Goal: Task Accomplishment & Management: Manage account settings

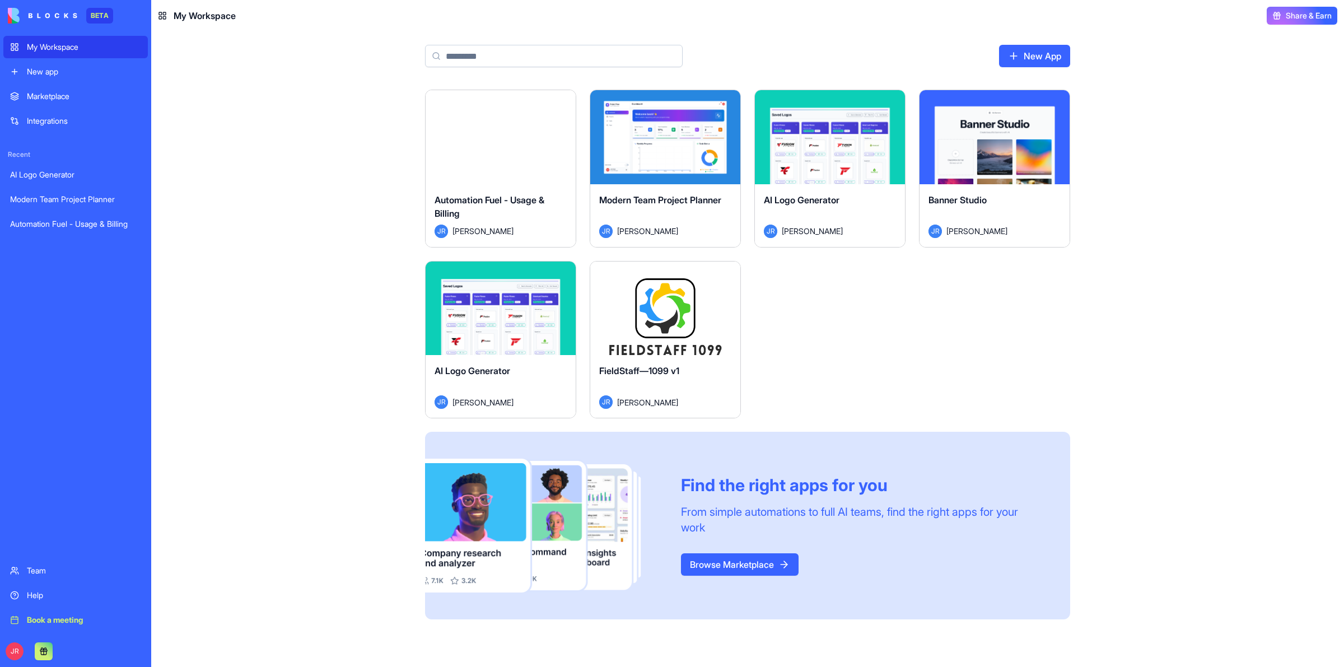
click at [667, 311] on button "Launch" at bounding box center [666, 308] width 84 height 22
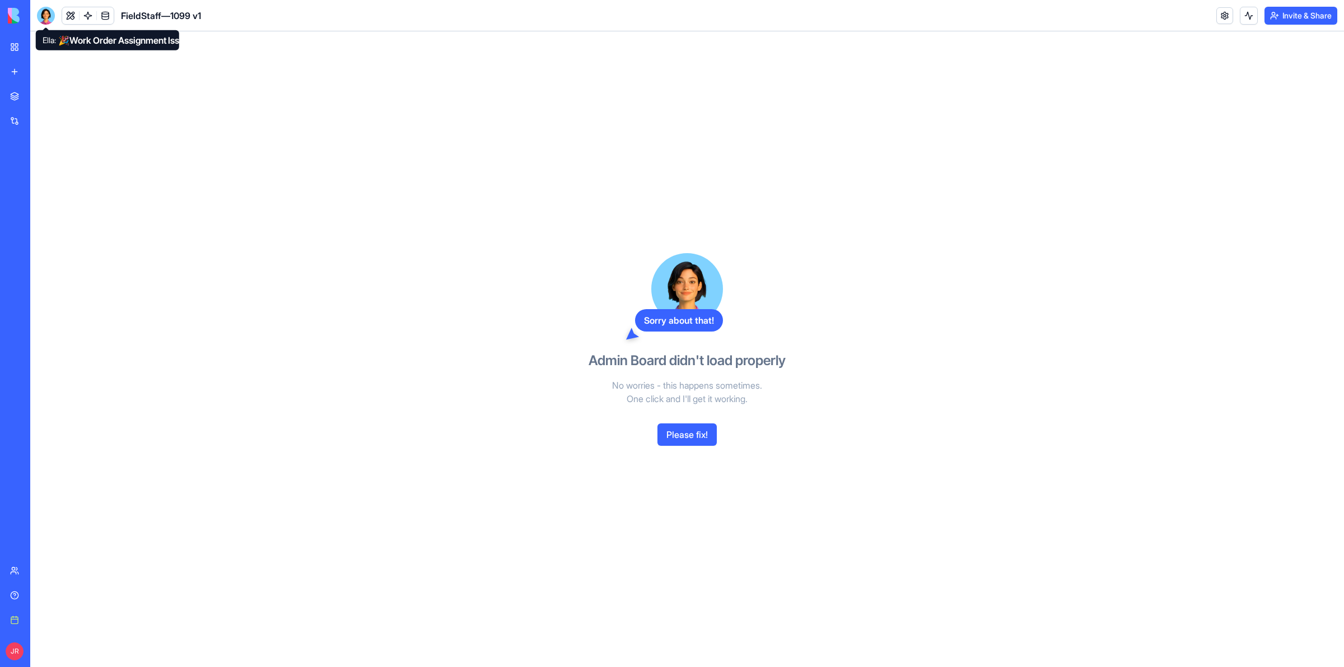
click at [46, 11] on div at bounding box center [46, 16] width 18 height 18
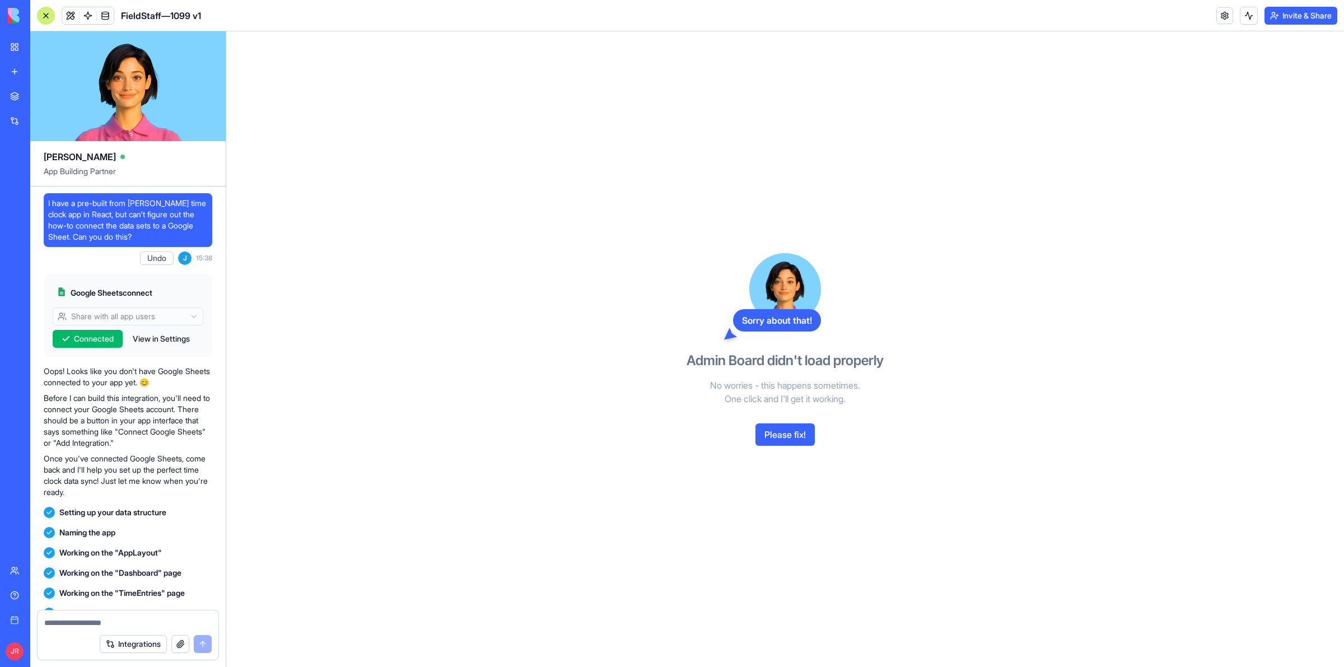
scroll to position [265991, 0]
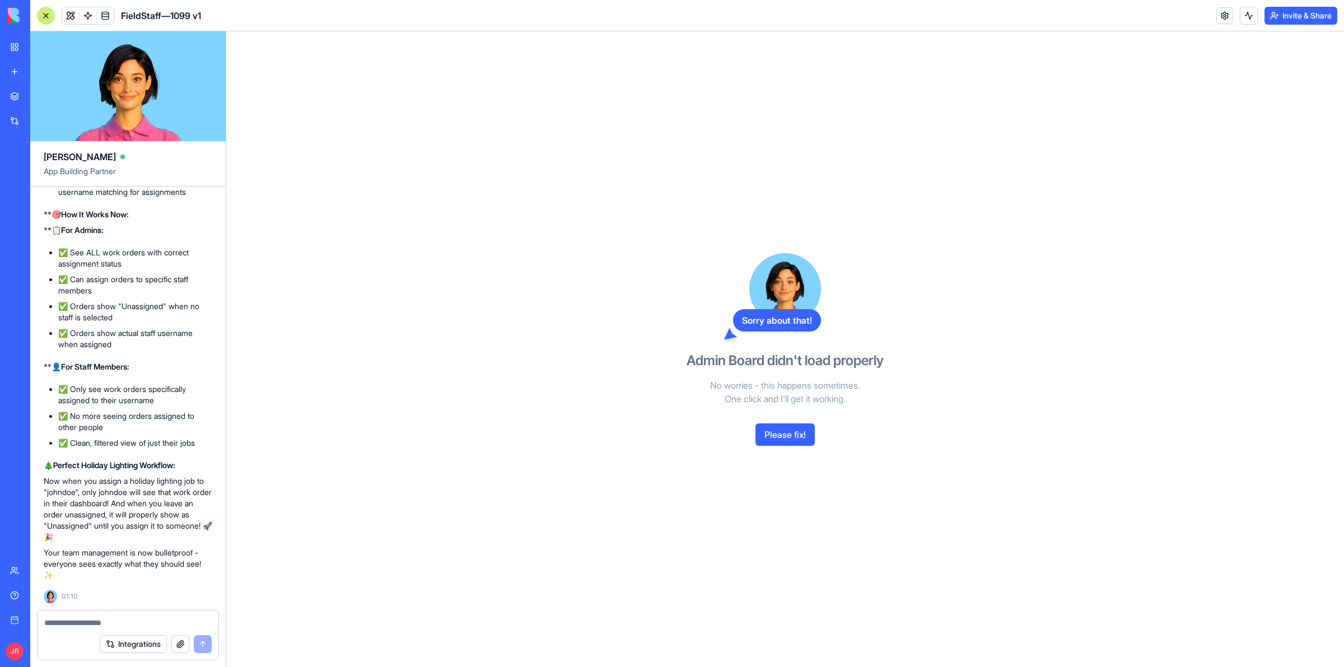
click at [80, 624] on textarea at bounding box center [128, 622] width 168 height 11
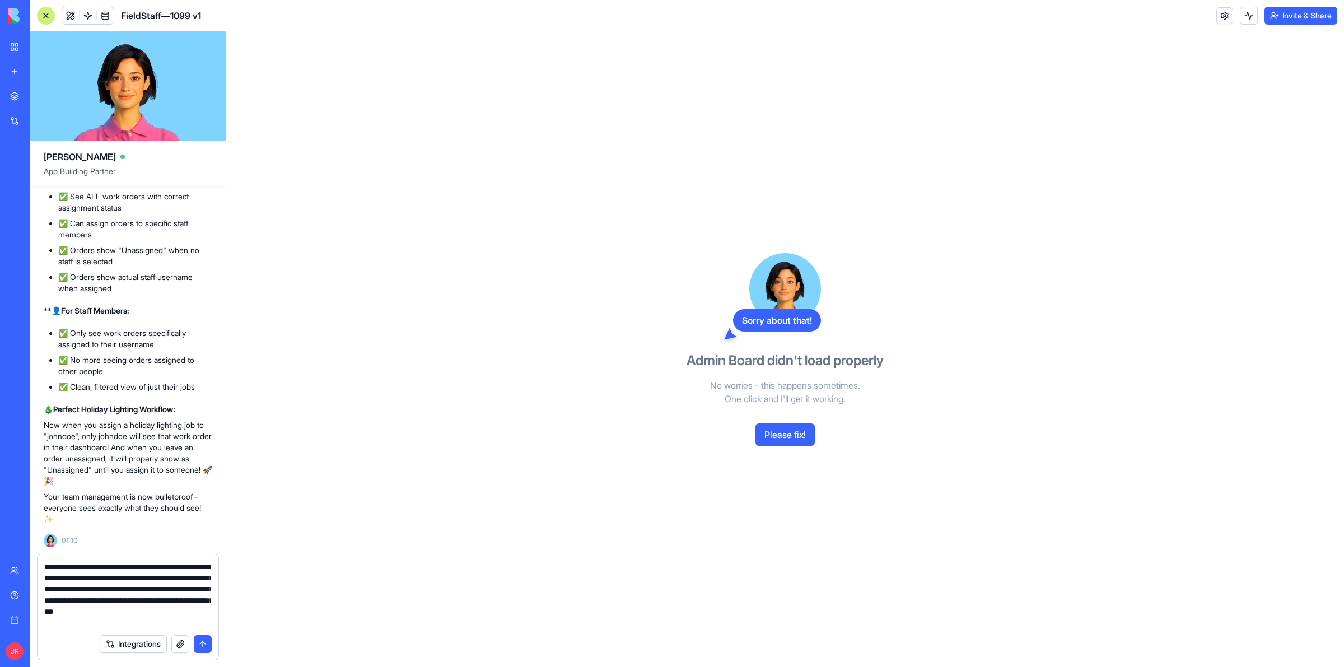
type textarea "**********"
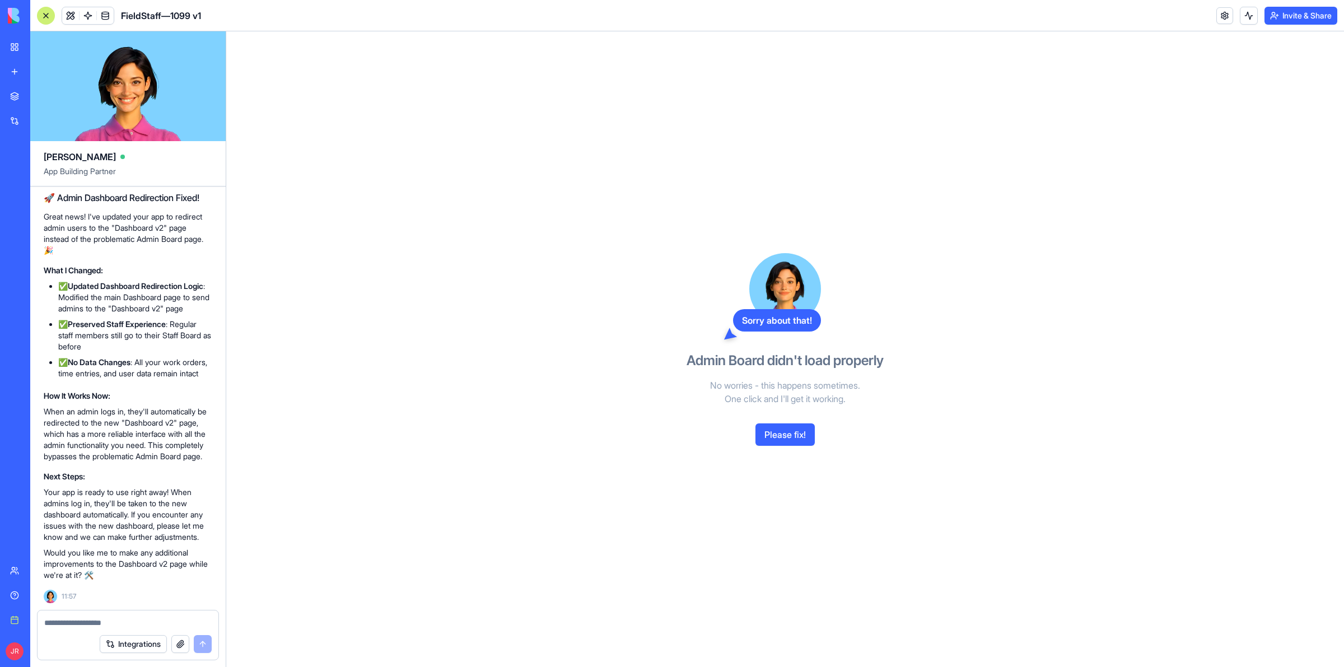
scroll to position [266349, 0]
click at [73, 17] on span at bounding box center [70, 15] width 31 height 31
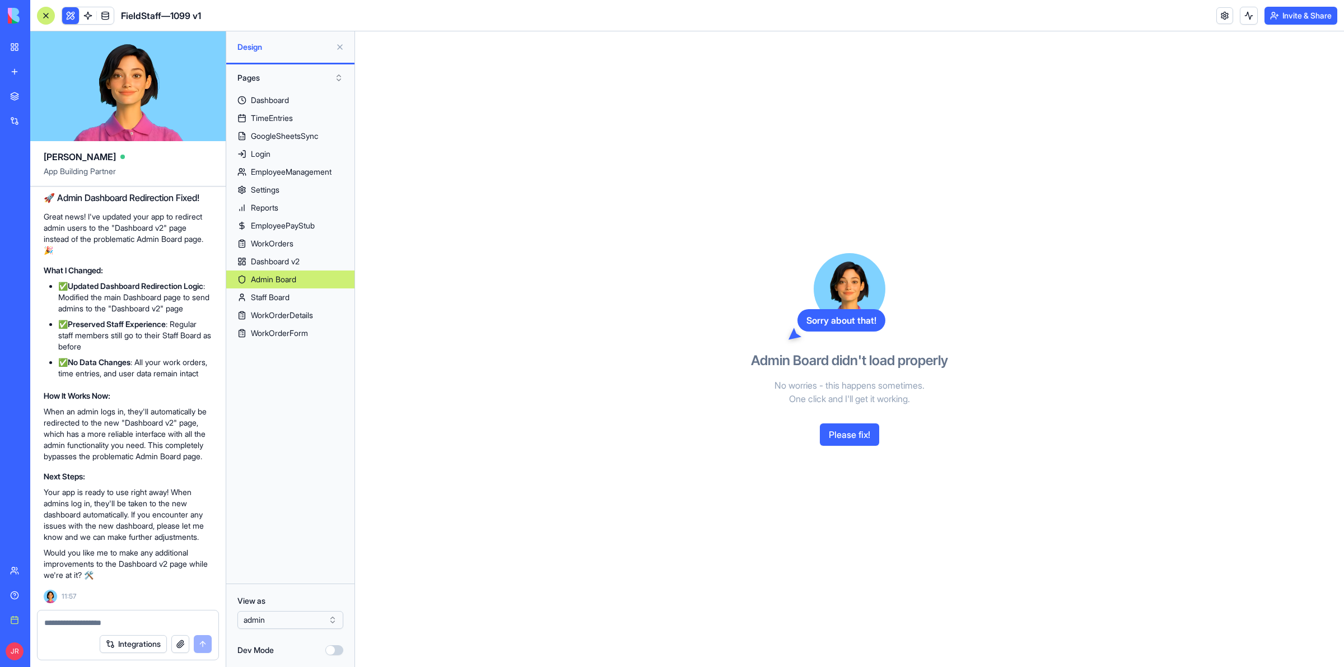
scroll to position [266489, 0]
click at [289, 259] on div "Dashboard v2" at bounding box center [275, 261] width 49 height 11
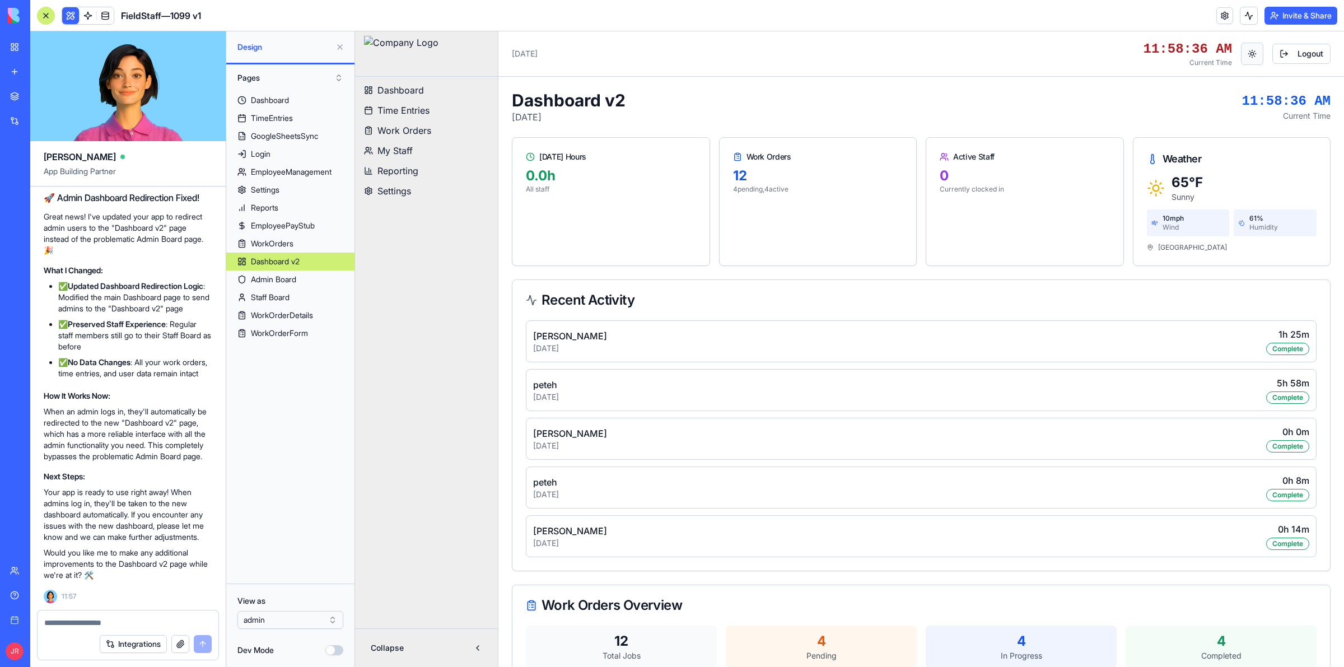
click at [1242, 51] on button "Toggle theme" at bounding box center [1252, 54] width 22 height 22
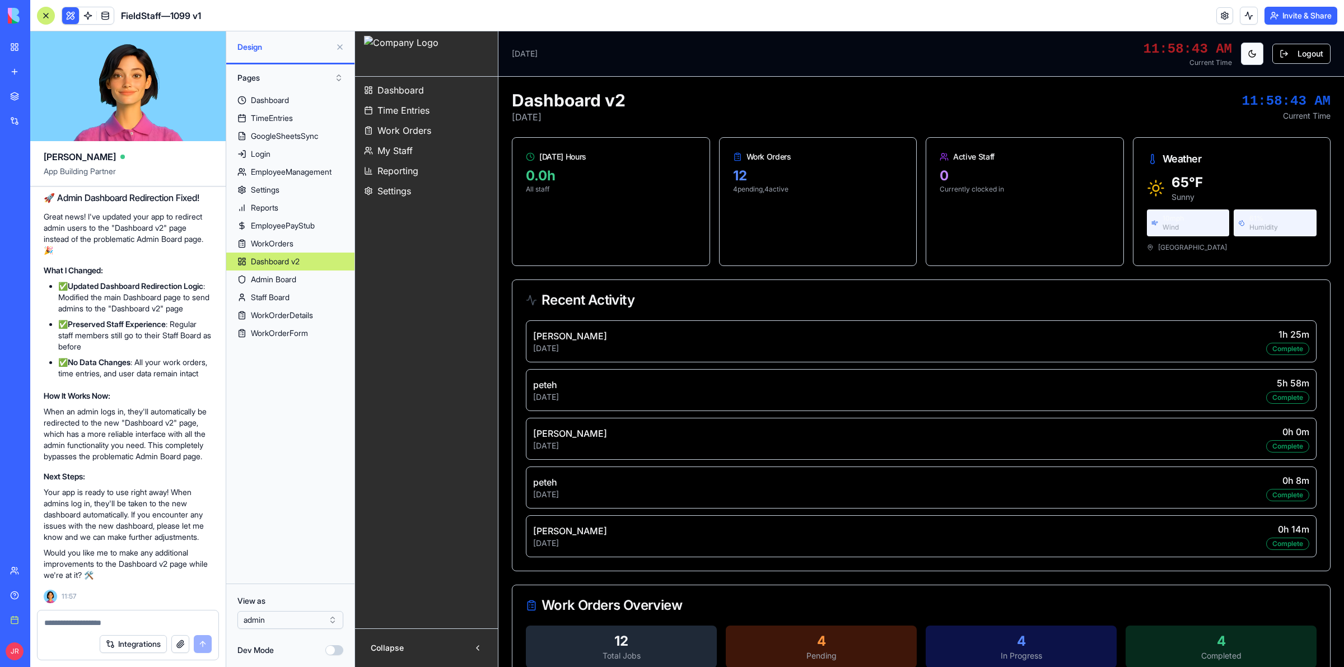
click at [1242, 51] on button "Toggle theme" at bounding box center [1252, 54] width 22 height 22
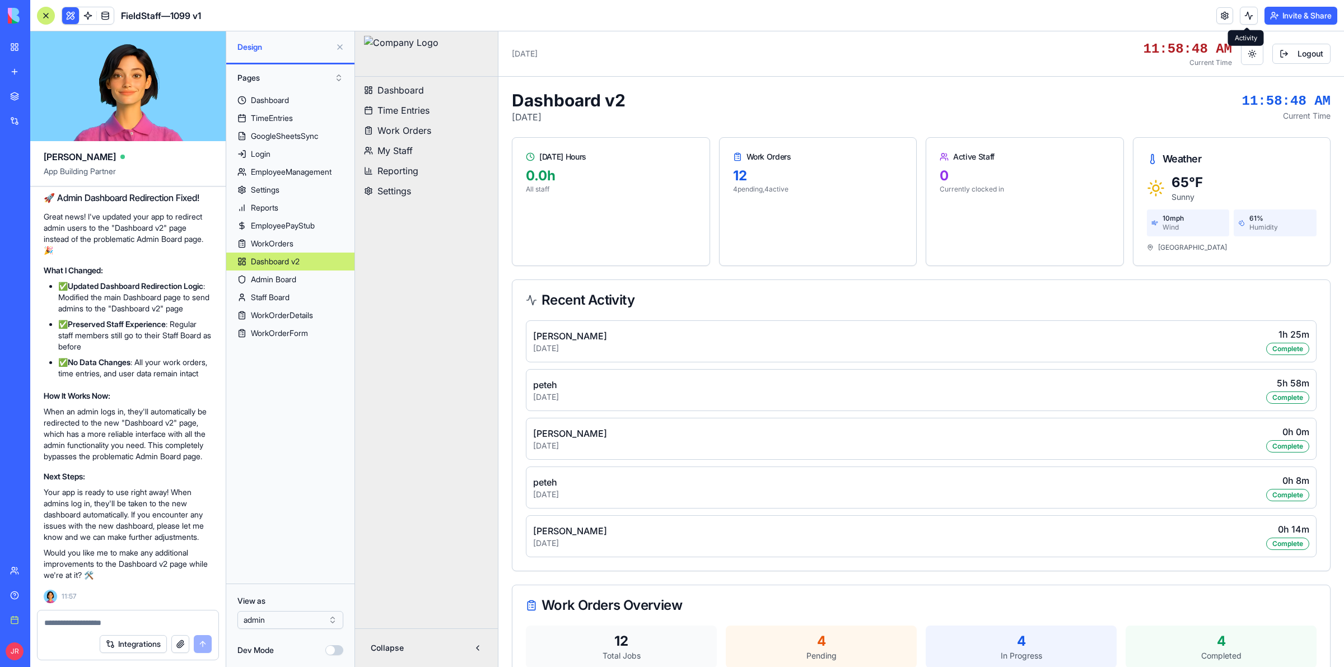
click at [1297, 15] on button "Invite & Share" at bounding box center [1301, 16] width 73 height 18
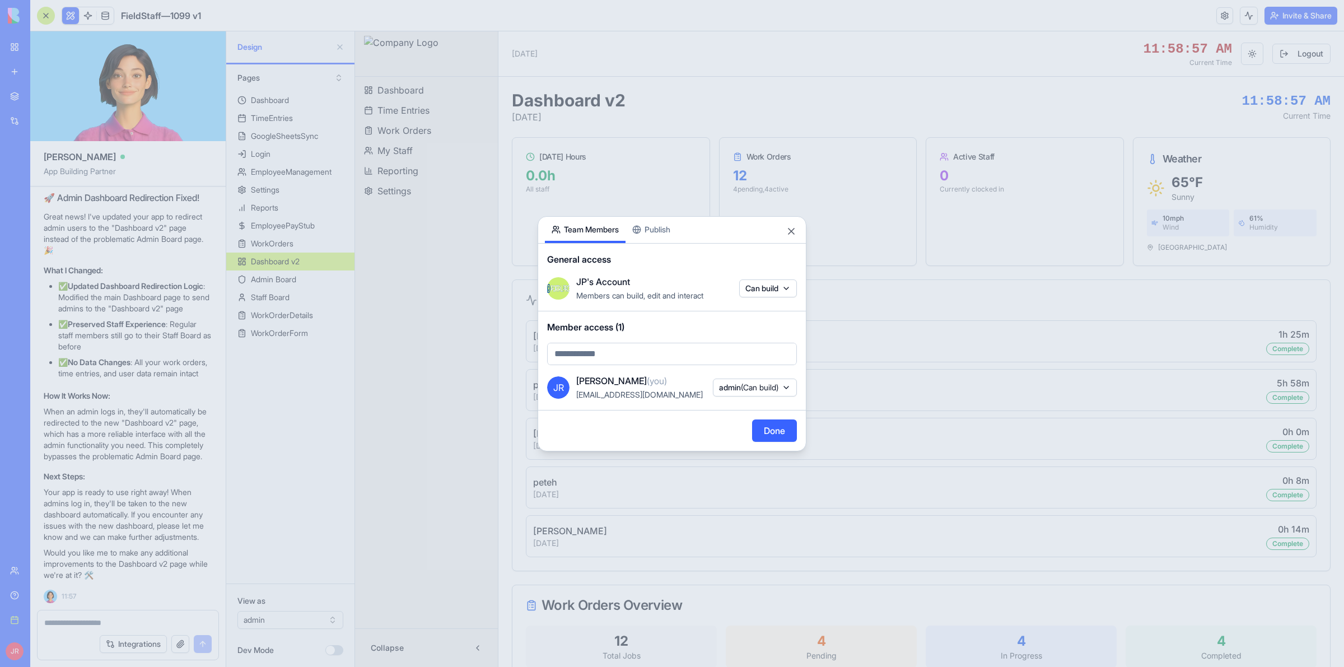
click at [659, 235] on div "Share App Team Members Publish General access JP's Account Members can build, e…" at bounding box center [672, 333] width 269 height 235
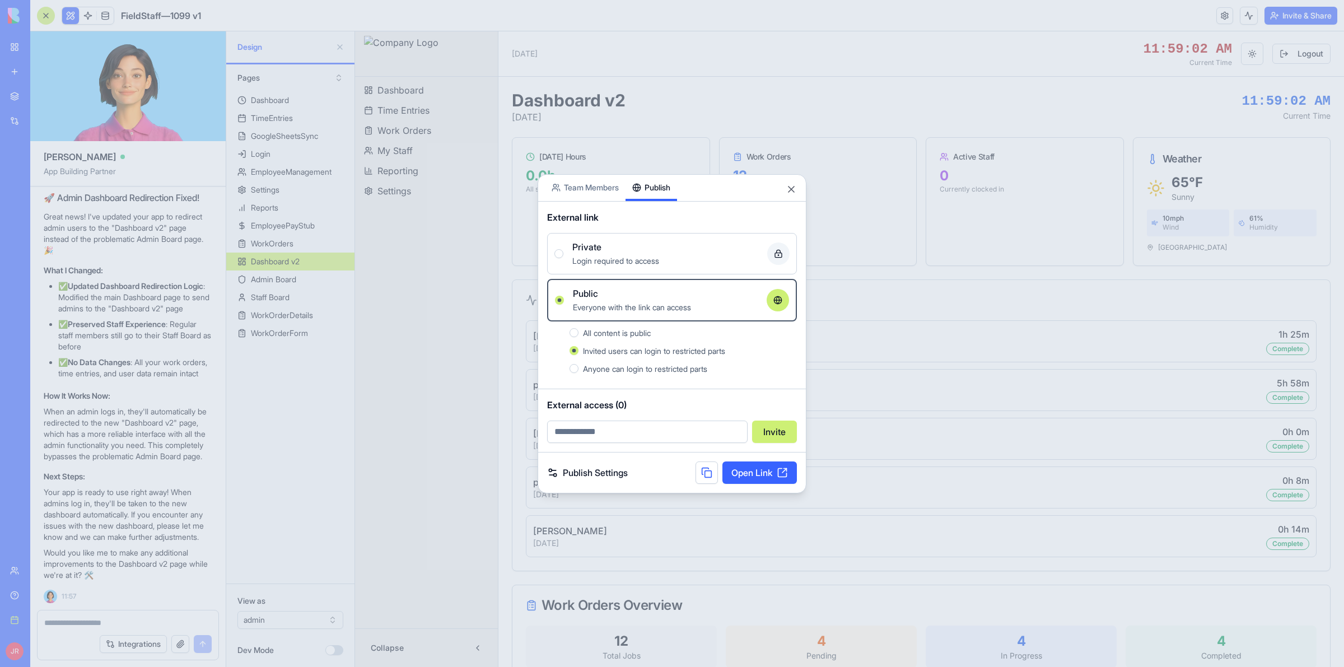
click at [632, 328] on span "All content is public" at bounding box center [617, 333] width 68 height 10
click at [579, 328] on button "All content is public" at bounding box center [574, 332] width 9 height 9
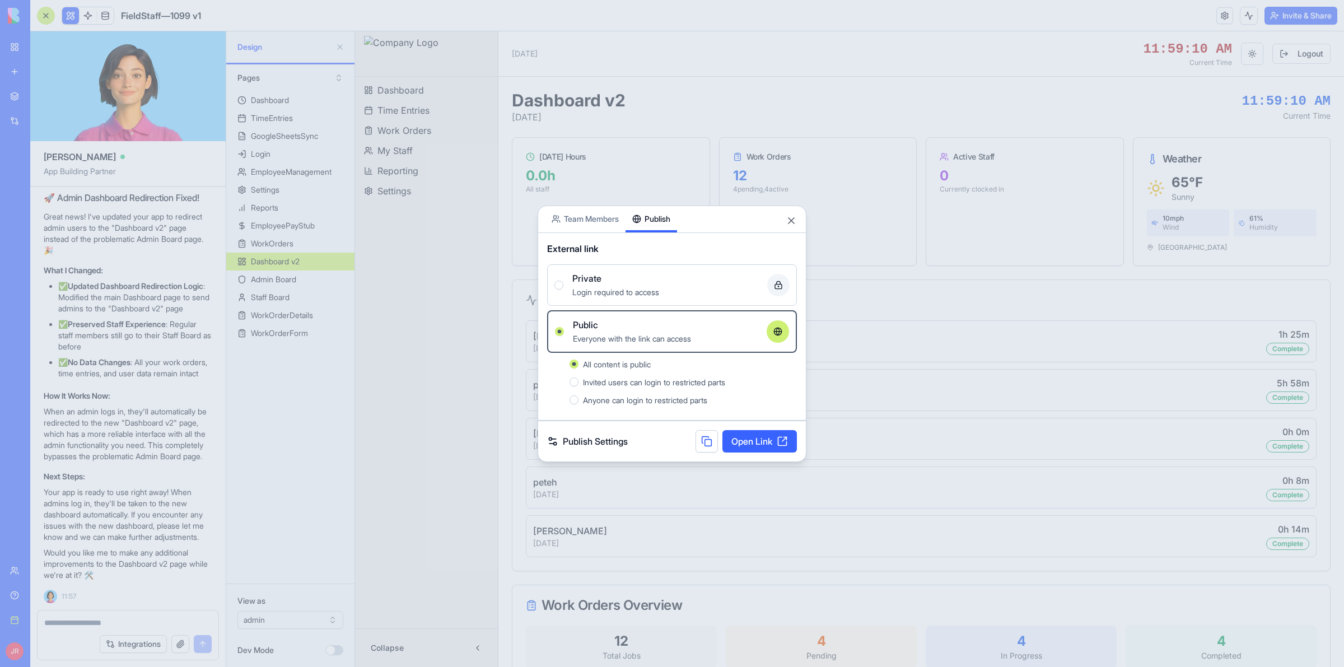
click at [651, 379] on span "Invited users can login to restricted parts" at bounding box center [654, 383] width 142 height 10
click at [579, 379] on button "Invited users can login to restricted parts" at bounding box center [574, 382] width 9 height 9
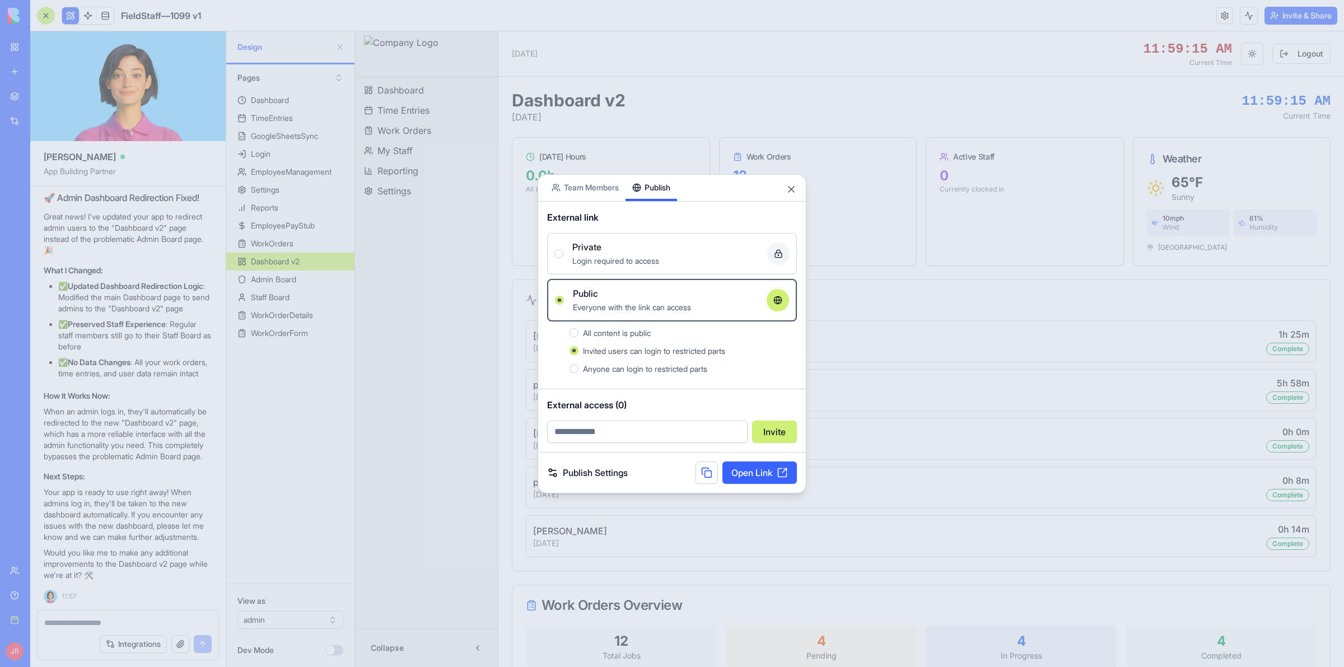
click at [706, 474] on button at bounding box center [707, 473] width 22 height 22
click at [720, 265] on div "Login required to access" at bounding box center [666, 260] width 186 height 13
click at [564, 258] on button "Private Login required to access" at bounding box center [559, 253] width 9 height 9
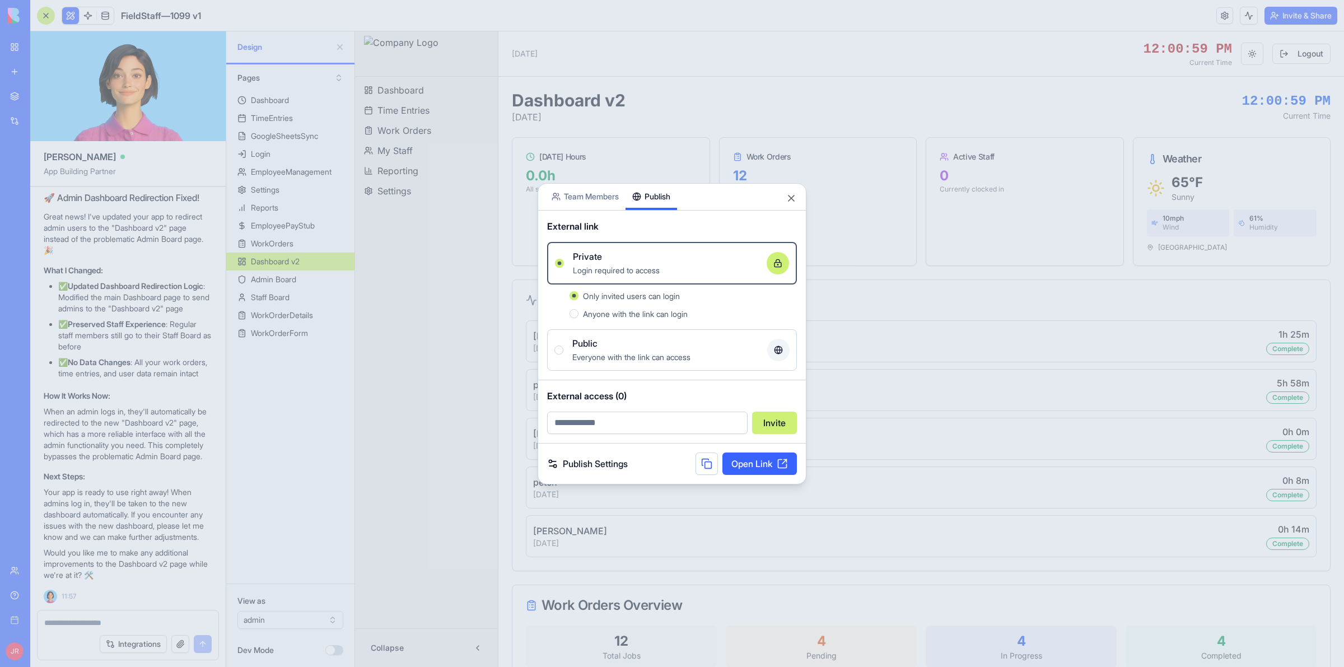
click at [676, 345] on div "Public" at bounding box center [666, 343] width 186 height 13
click at [564, 346] on button "Public Everyone with the link can access" at bounding box center [559, 350] width 9 height 9
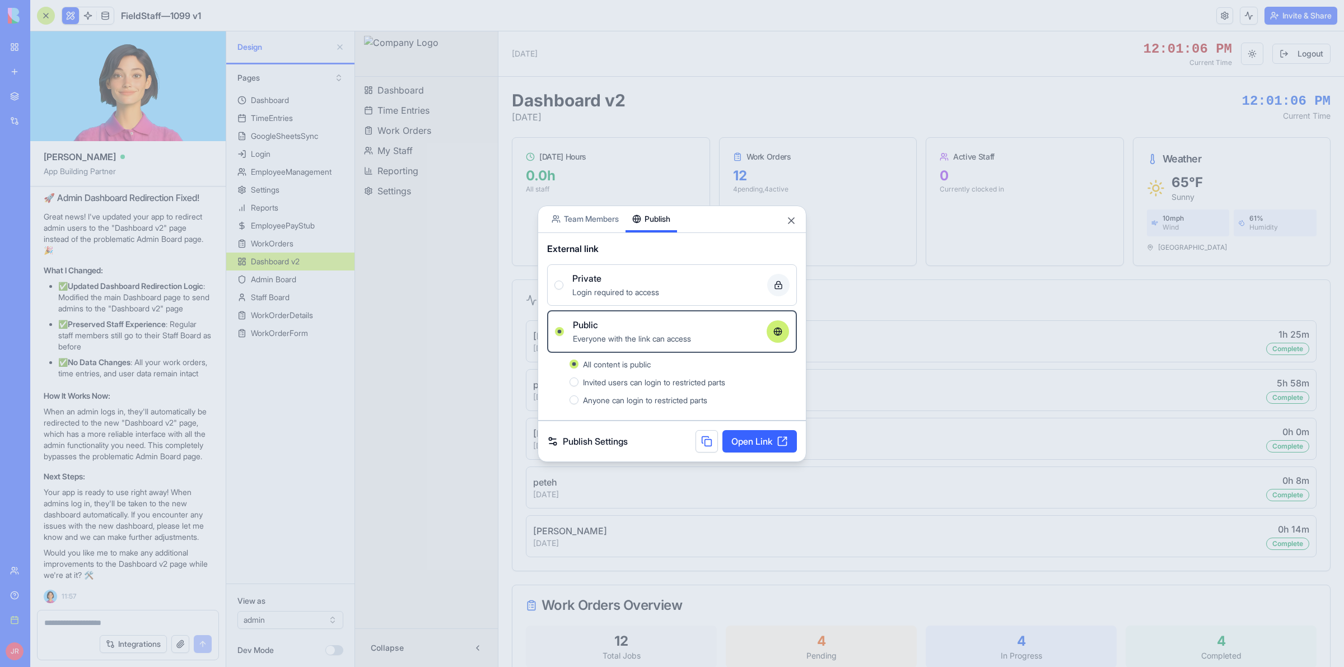
click at [704, 443] on button at bounding box center [707, 441] width 22 height 22
click at [791, 213] on div "Share App Team Members Publish" at bounding box center [672, 219] width 268 height 27
click at [671, 383] on span "Invited users can login to restricted parts" at bounding box center [654, 383] width 142 height 10
click at [579, 383] on button "Invited users can login to restricted parts" at bounding box center [574, 382] width 9 height 9
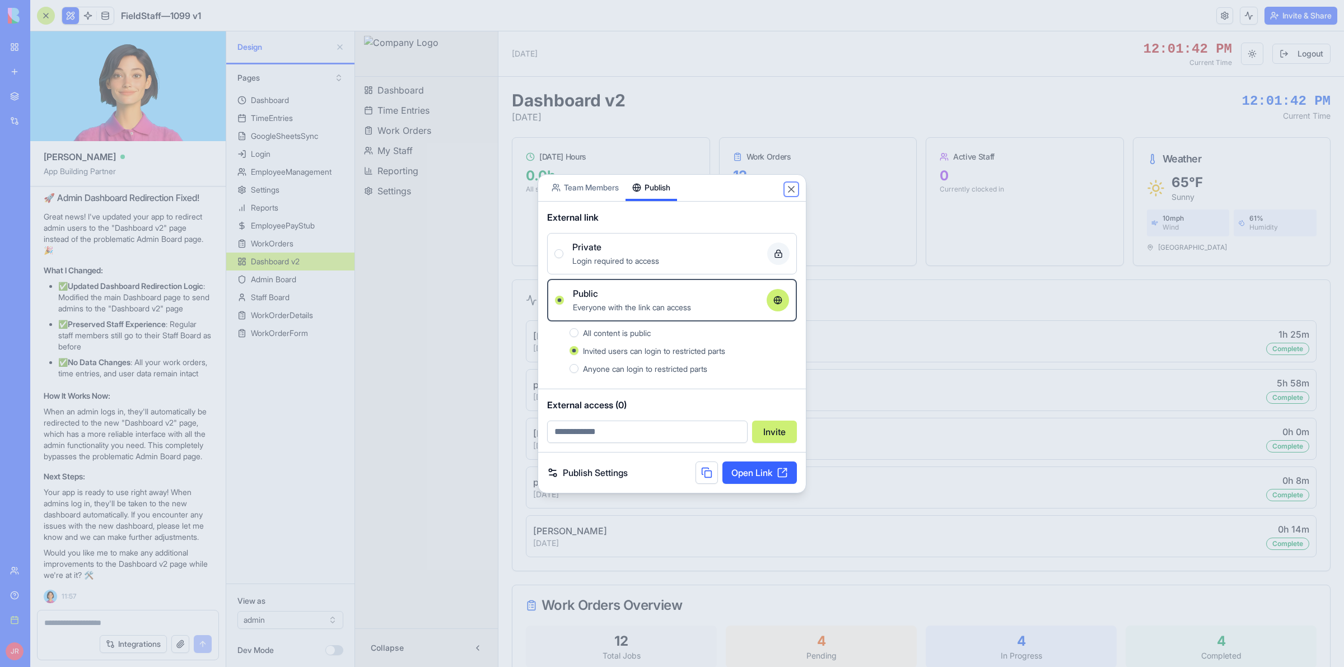
click at [793, 186] on button "Close" at bounding box center [791, 189] width 11 height 11
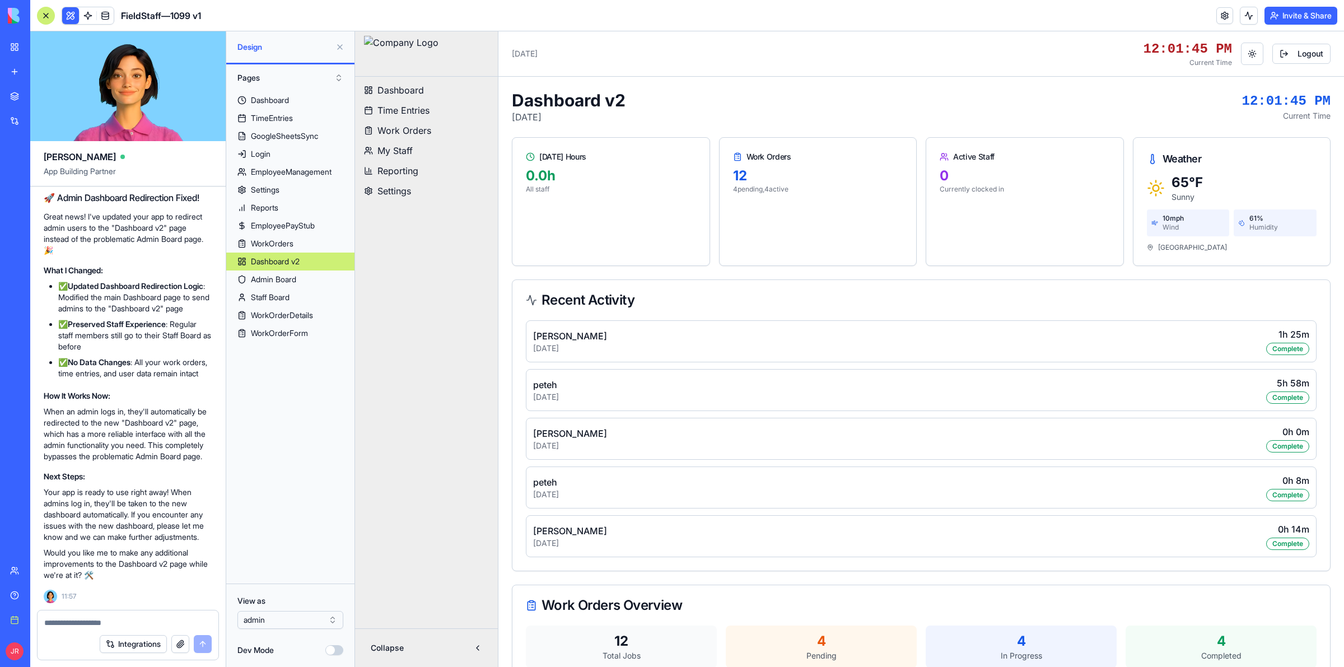
click at [174, 621] on textarea at bounding box center [127, 622] width 167 height 11
click at [1291, 54] on button "Logout" at bounding box center [1302, 54] width 58 height 20
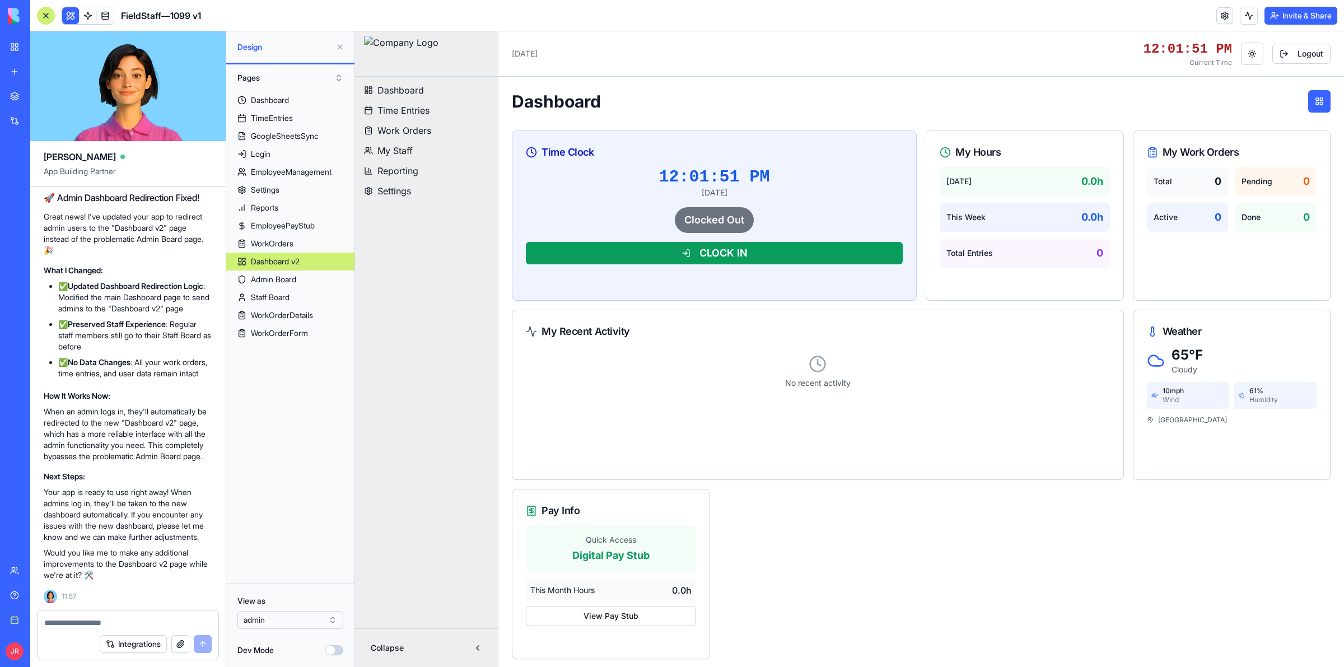
click at [150, 619] on textarea at bounding box center [127, 622] width 167 height 11
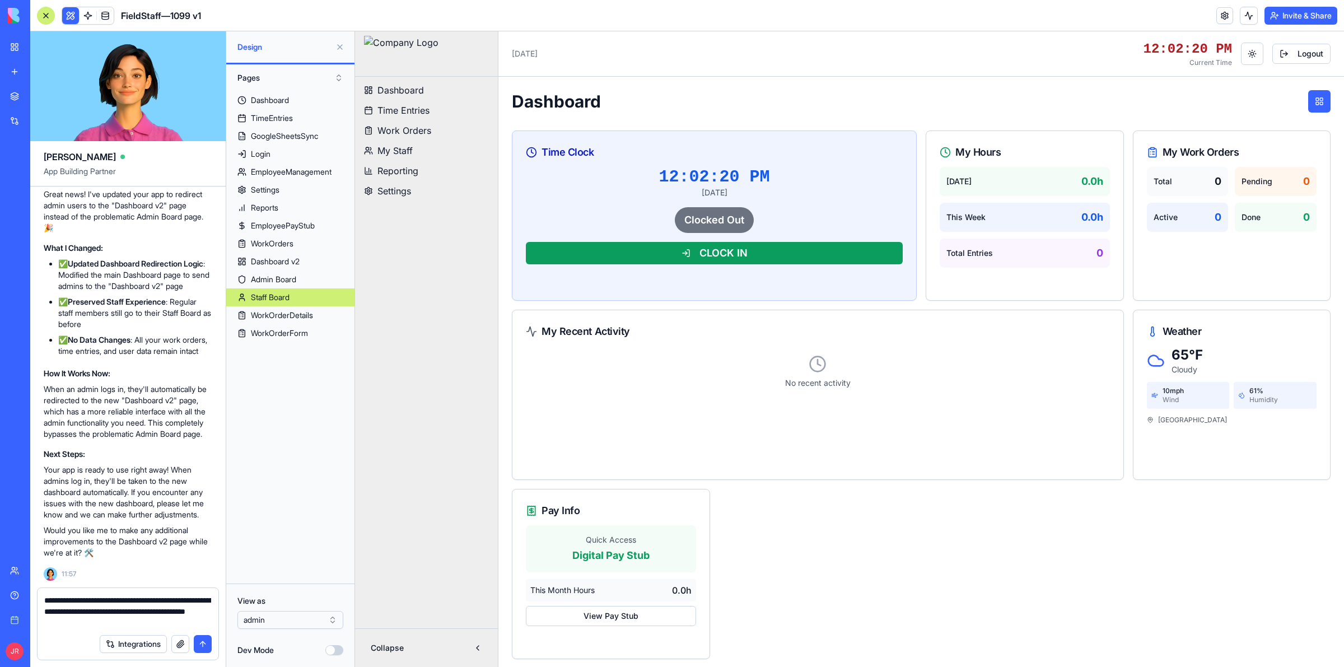
type textarea "**********"
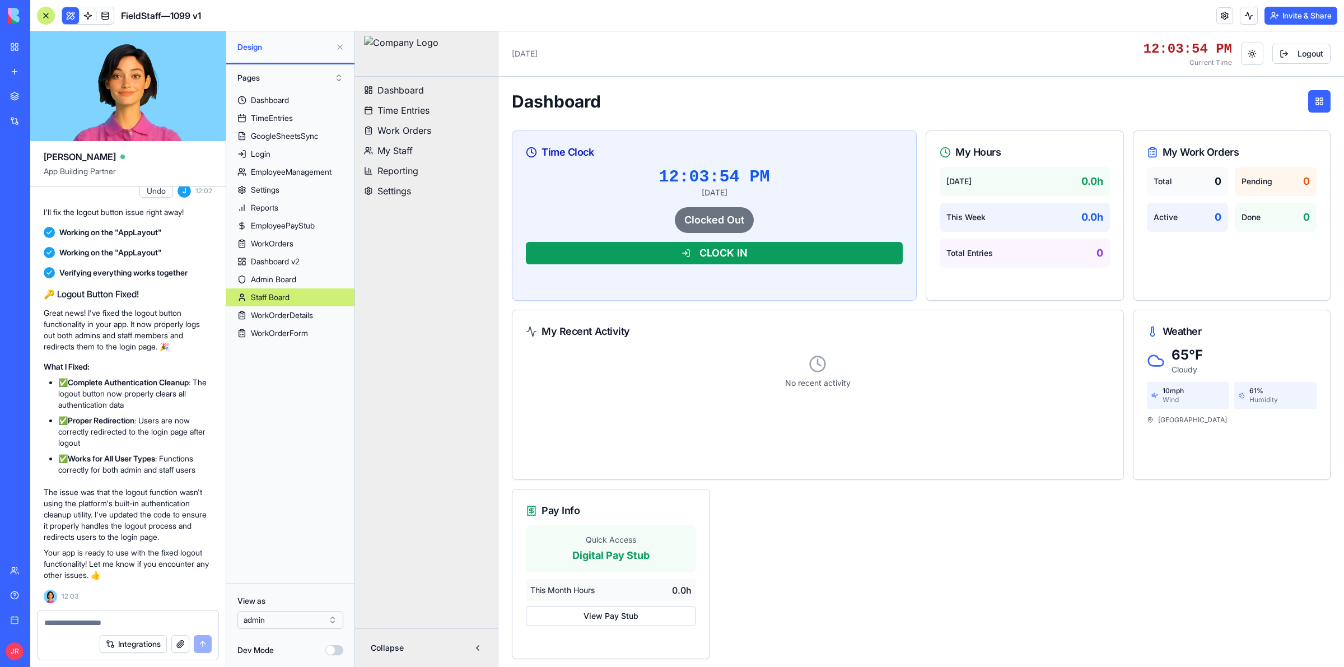
scroll to position [267169, 0]
click at [1224, 17] on link at bounding box center [1225, 15] width 17 height 17
click at [1245, 17] on button at bounding box center [1249, 16] width 18 height 18
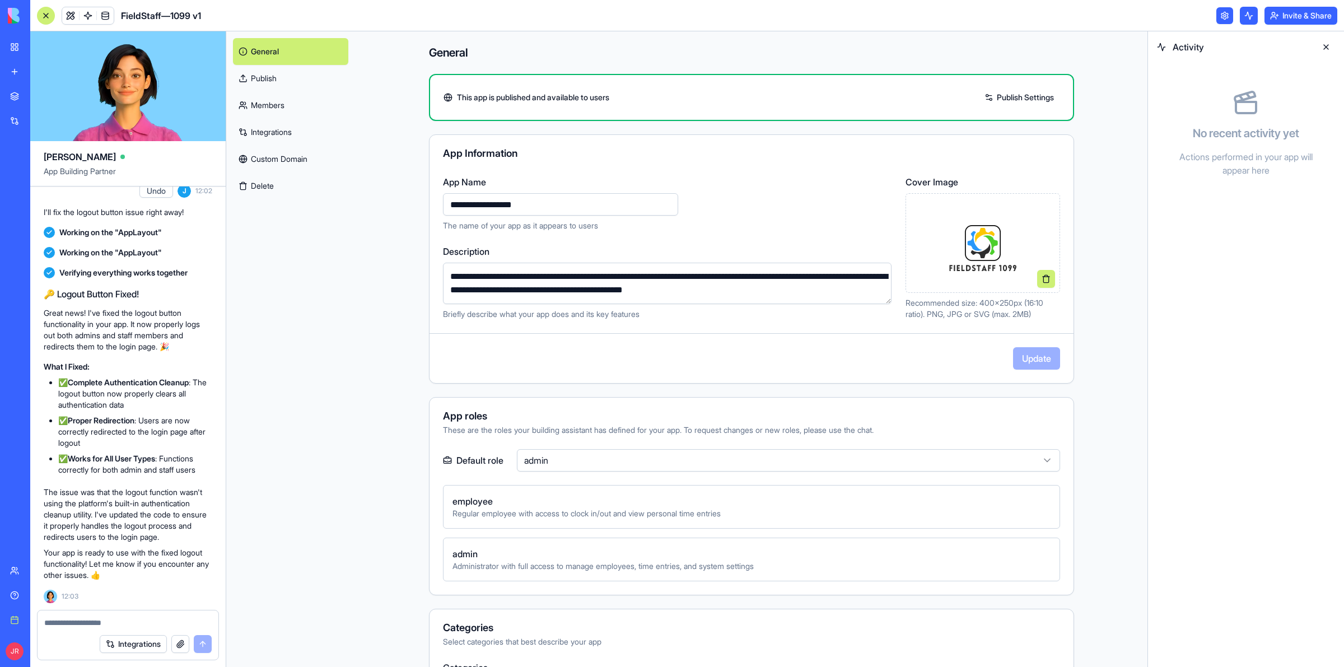
click at [1031, 94] on link "Publish Settings" at bounding box center [1019, 98] width 81 height 18
click at [1028, 95] on link "Publish Settings" at bounding box center [1019, 98] width 81 height 18
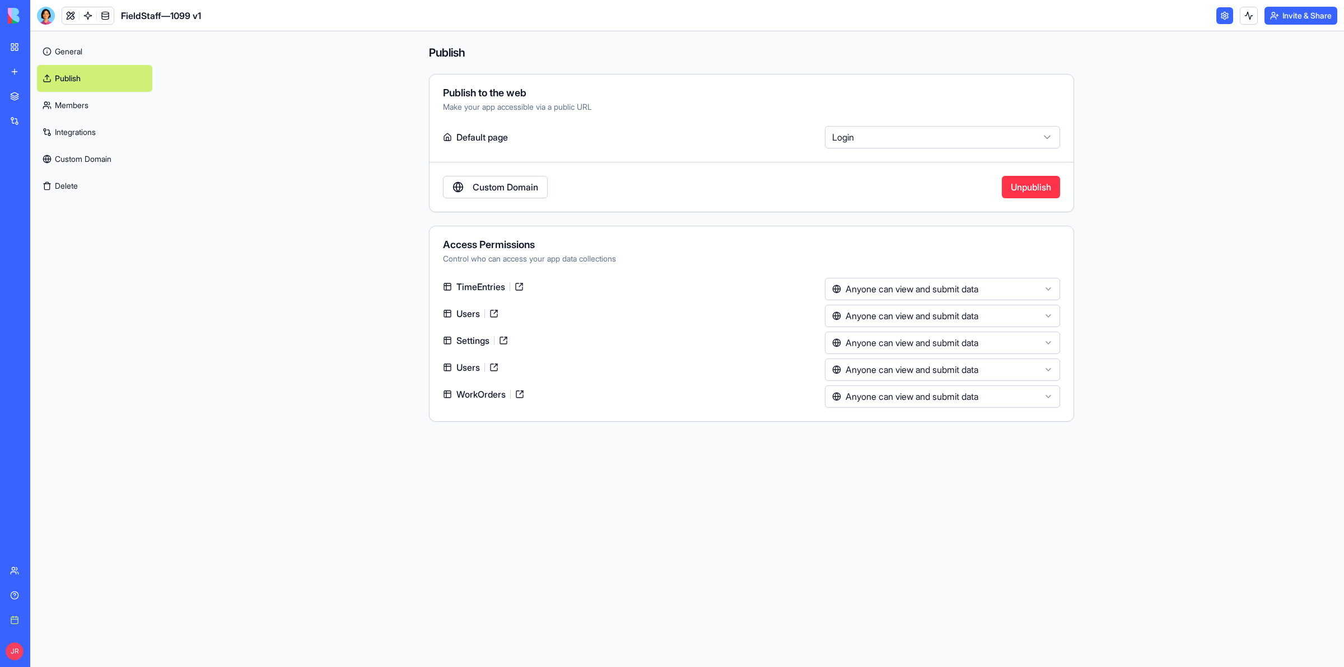
click at [77, 45] on link "General" at bounding box center [94, 51] width 115 height 27
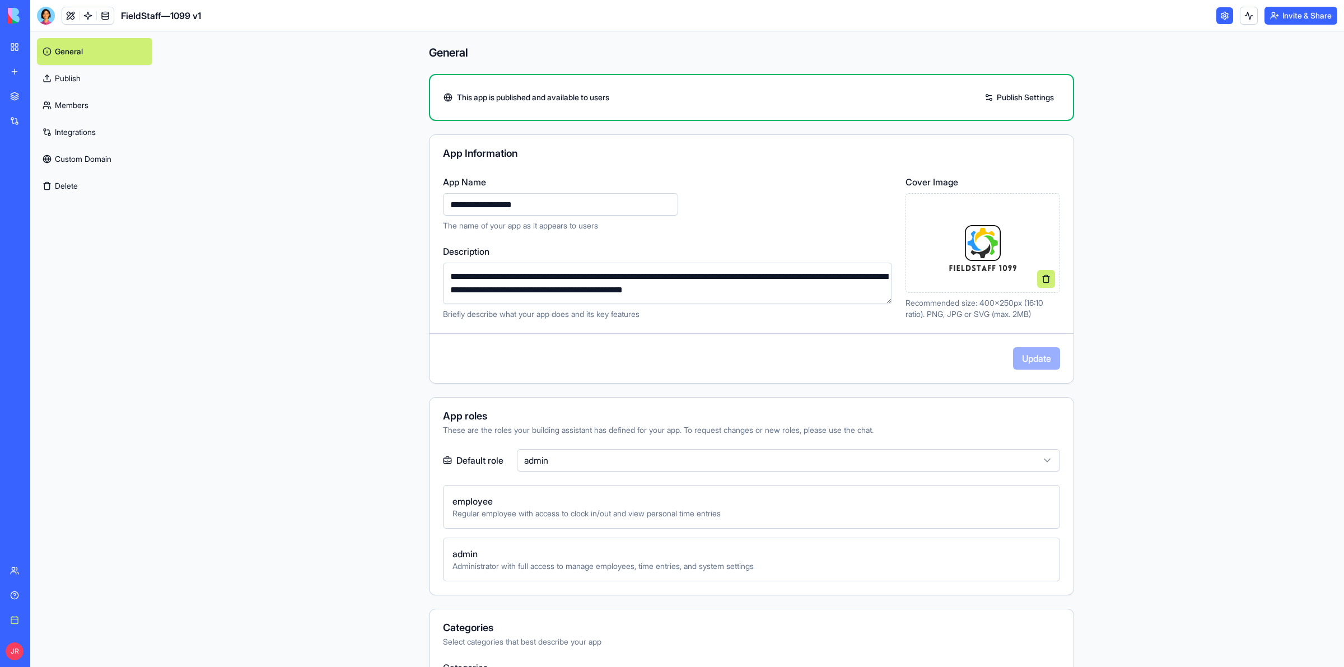
click at [87, 133] on link "Integrations" at bounding box center [94, 132] width 115 height 27
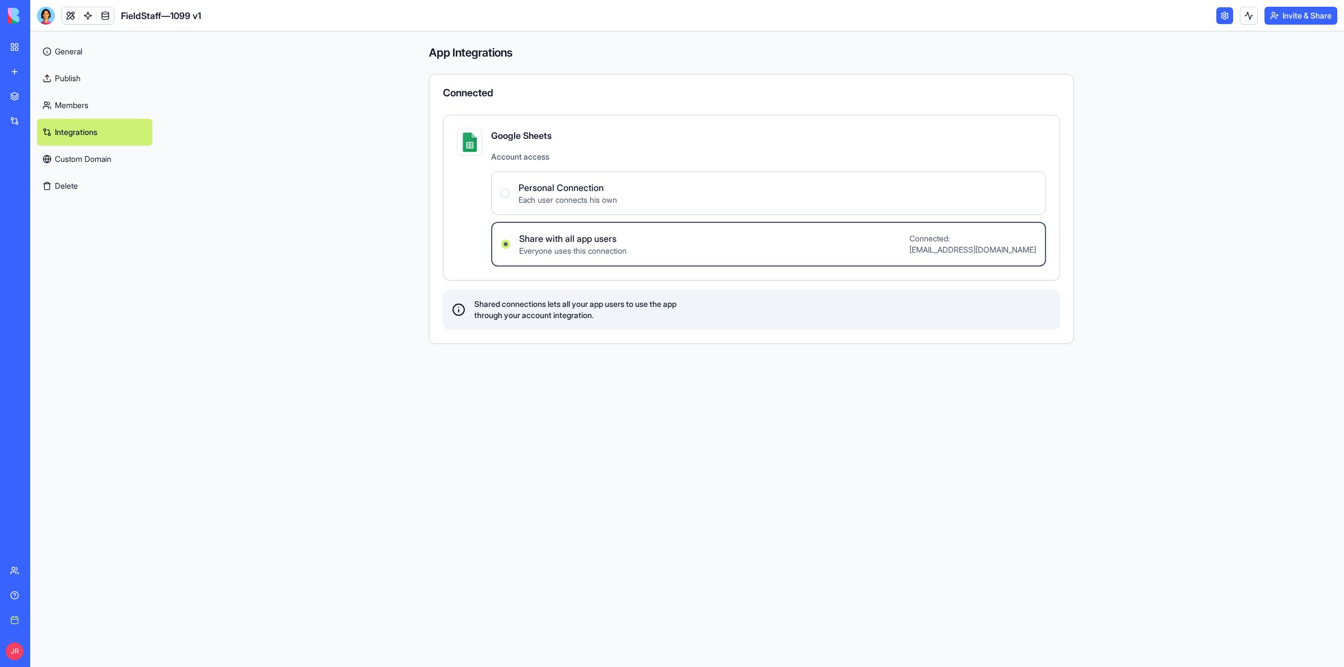
click at [592, 189] on span "Personal Connection" at bounding box center [568, 187] width 99 height 13
click at [510, 189] on Connection "Personal Connection Each user connects his own" at bounding box center [505, 193] width 9 height 9
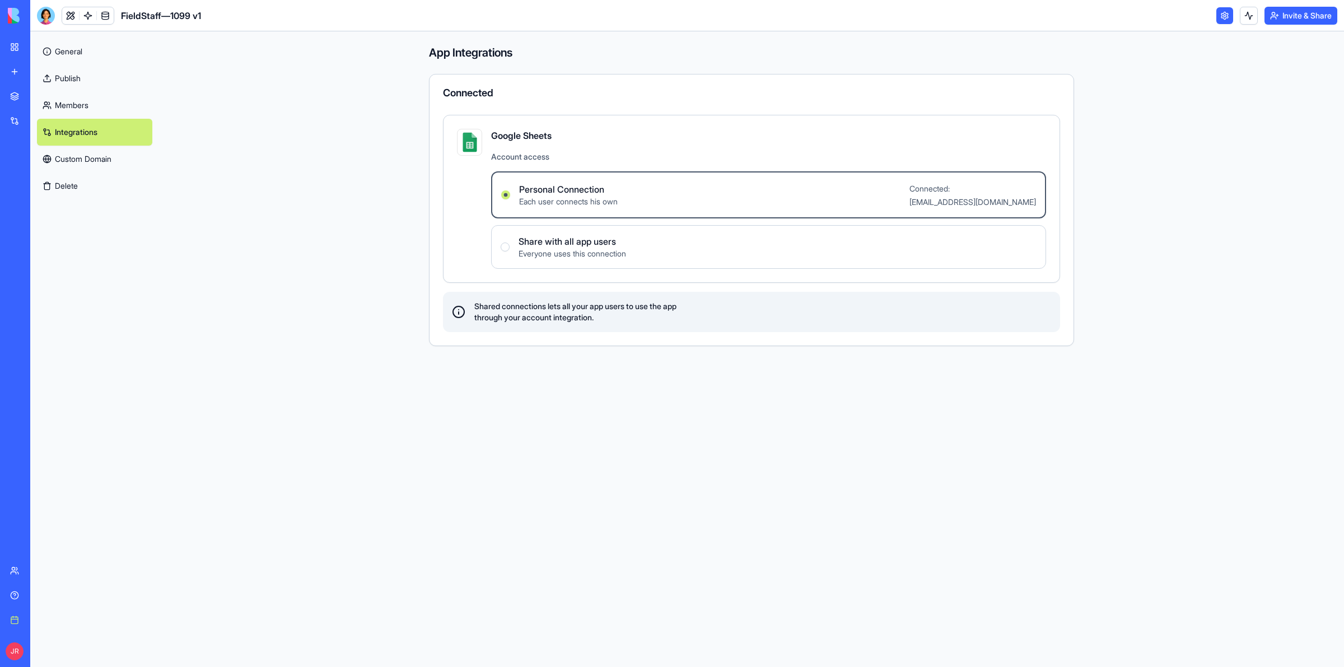
click at [69, 98] on link "Members" at bounding box center [94, 105] width 115 height 27
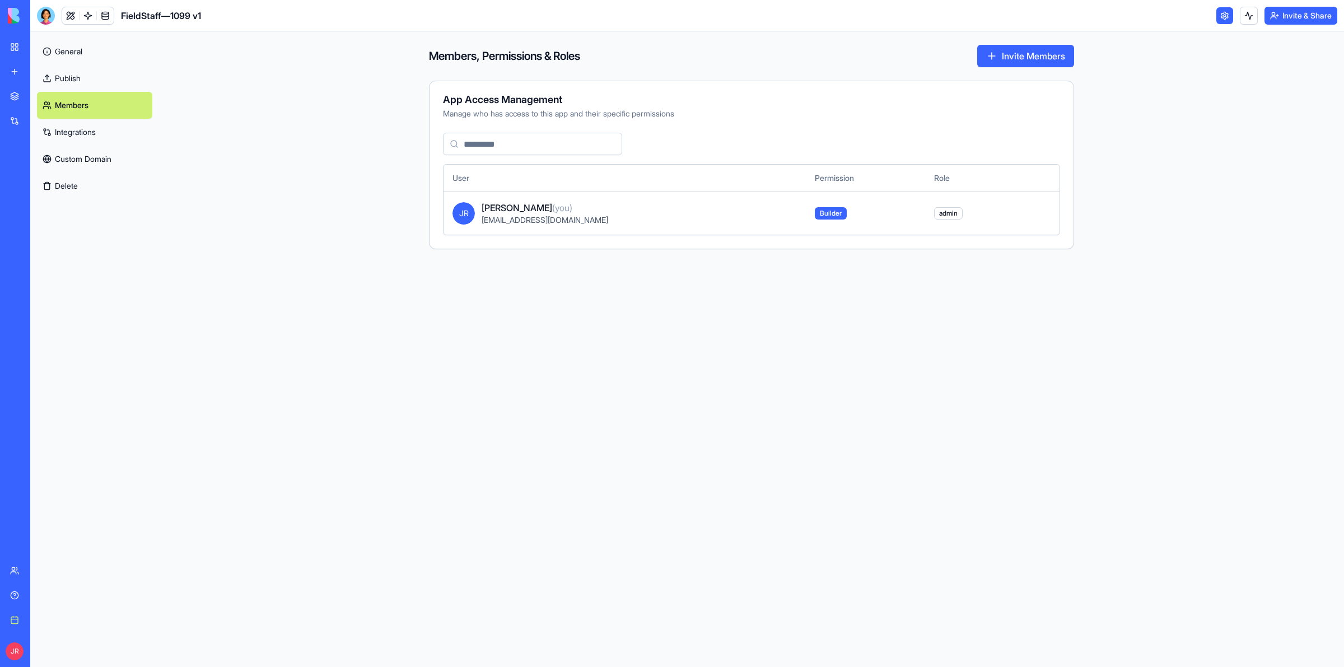
click at [77, 75] on link "Publish" at bounding box center [94, 78] width 115 height 27
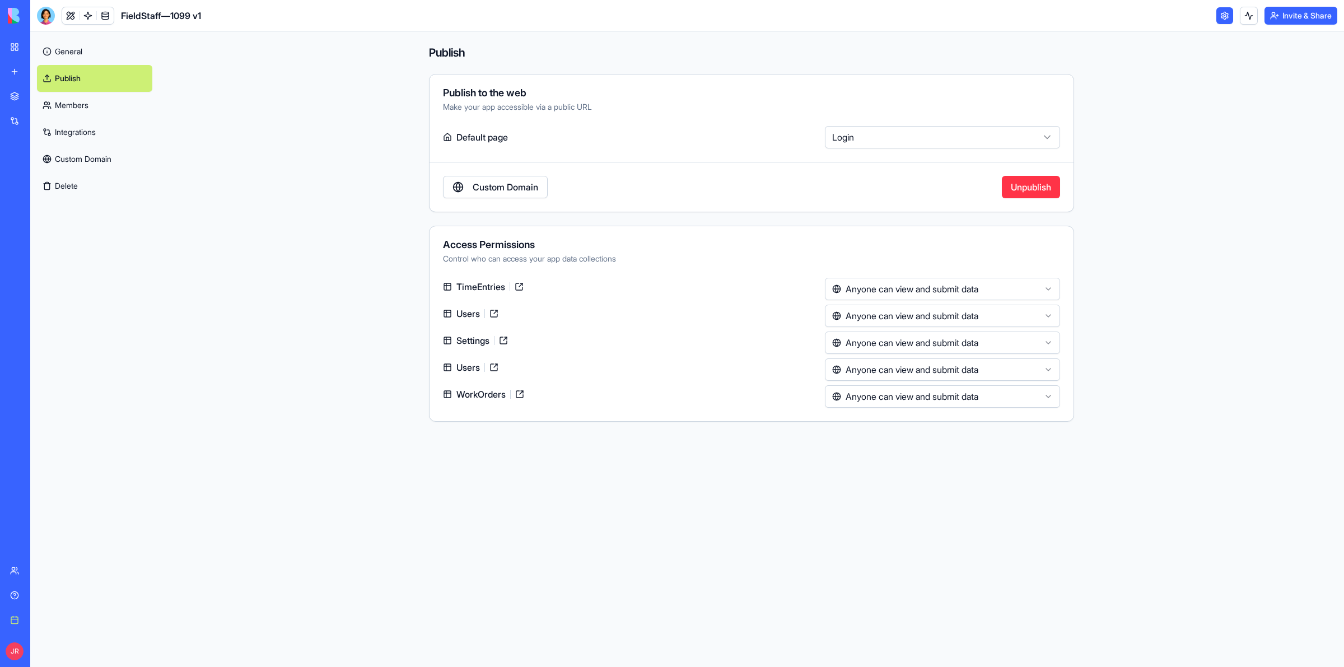
click at [62, 56] on link "General" at bounding box center [94, 51] width 115 height 27
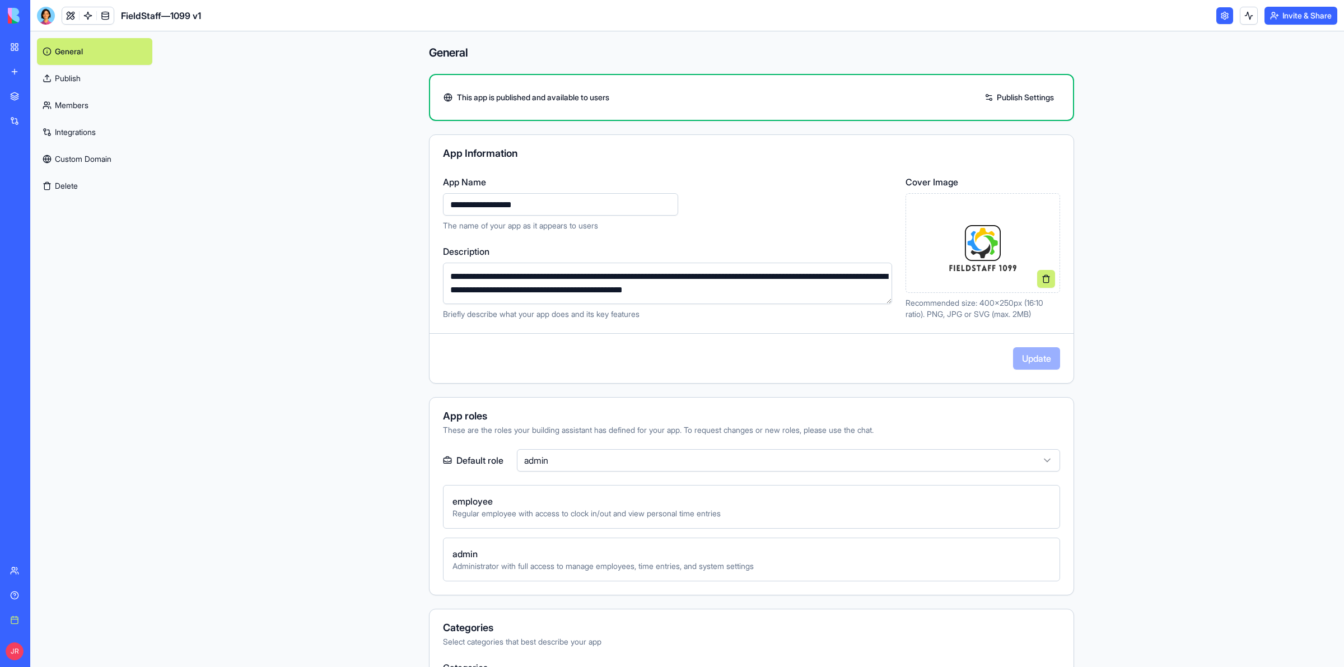
click at [74, 74] on link "Publish" at bounding box center [94, 78] width 115 height 27
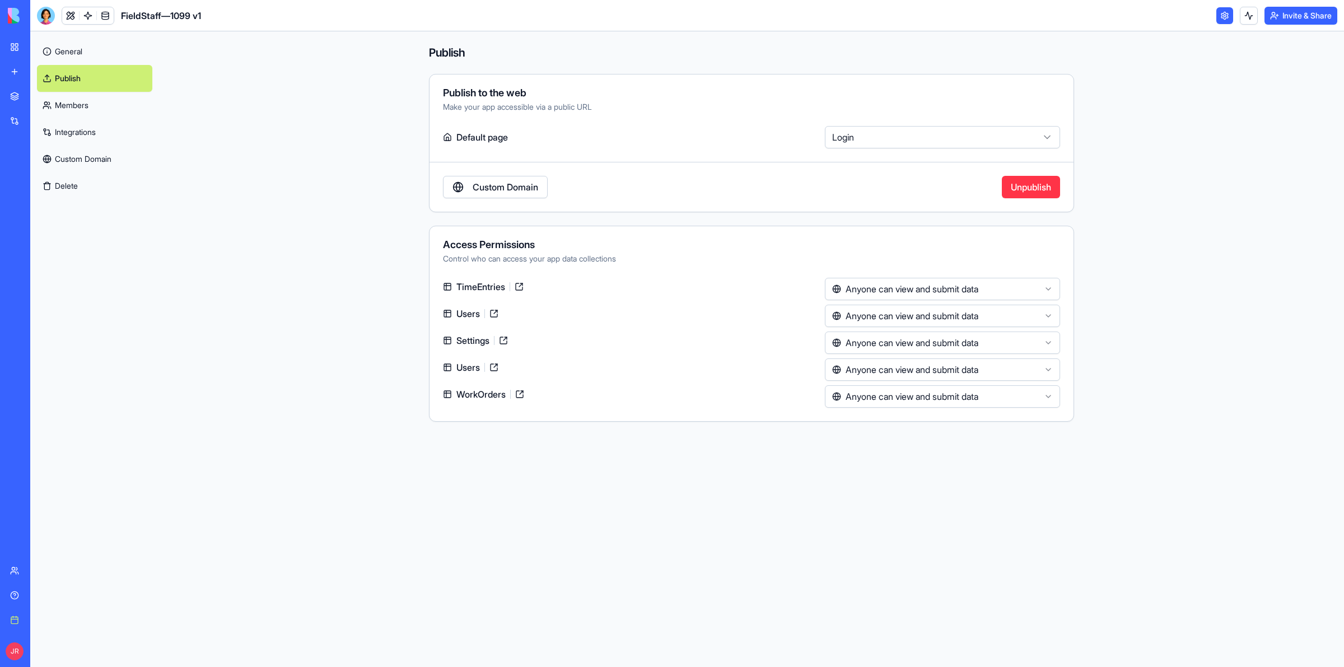
click at [87, 106] on link "Members" at bounding box center [94, 105] width 115 height 27
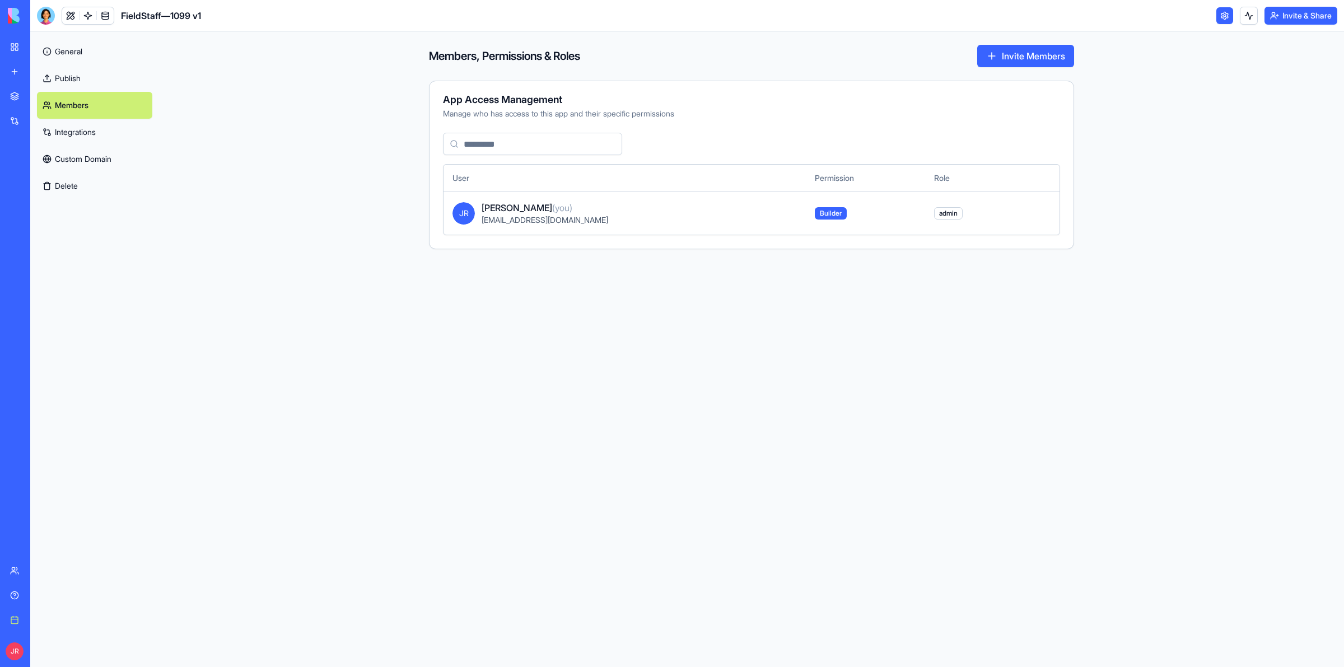
click at [990, 59] on button "Invite Members" at bounding box center [1026, 56] width 97 height 22
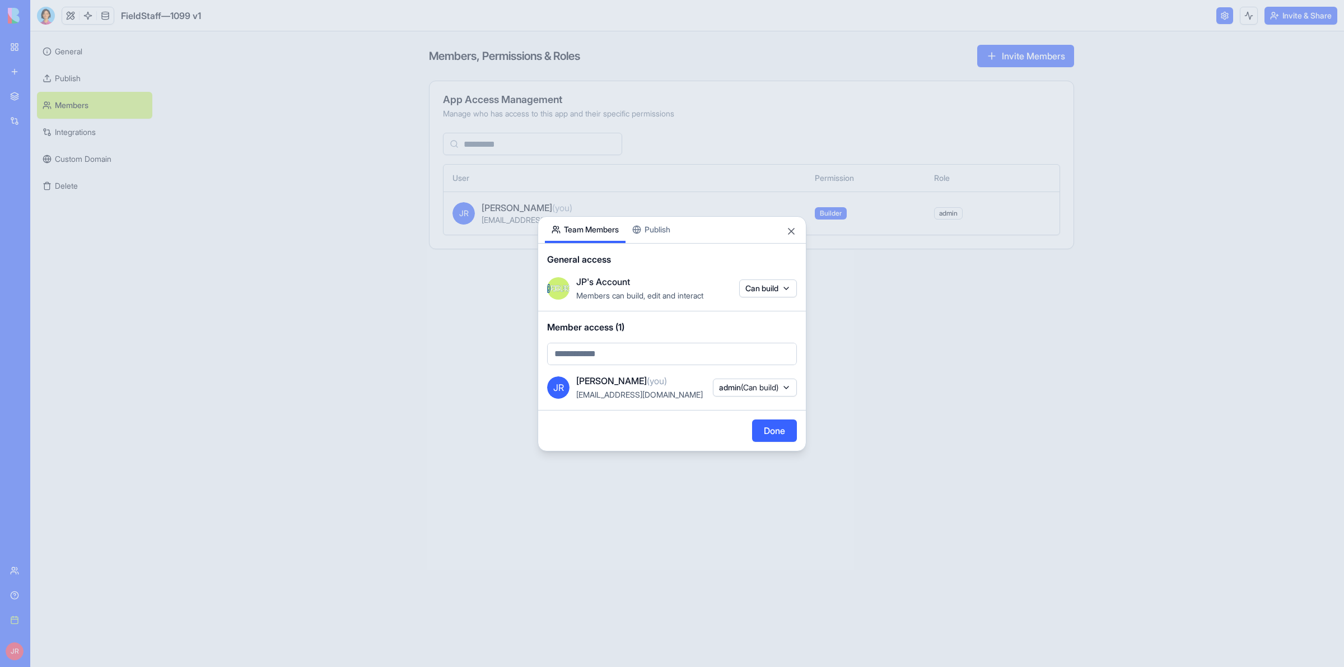
click at [685, 353] on body "BETA My Workspace New app Marketplace Integrations Recent AI Logo Generator Mod…" at bounding box center [672, 333] width 1344 height 667
type input "**********"
click at [686, 381] on div "trillium.gpp@gmail.com" at bounding box center [687, 377] width 211 height 13
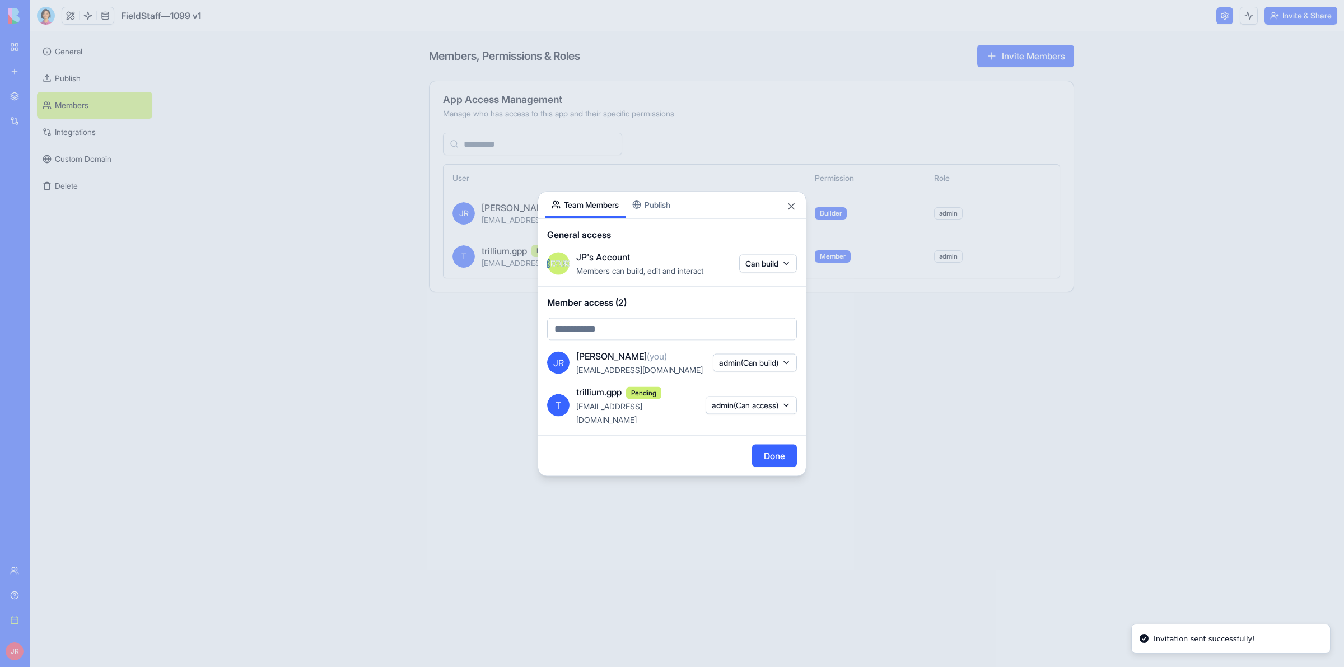
click at [736, 404] on span "(Can access)" at bounding box center [756, 406] width 45 height 10
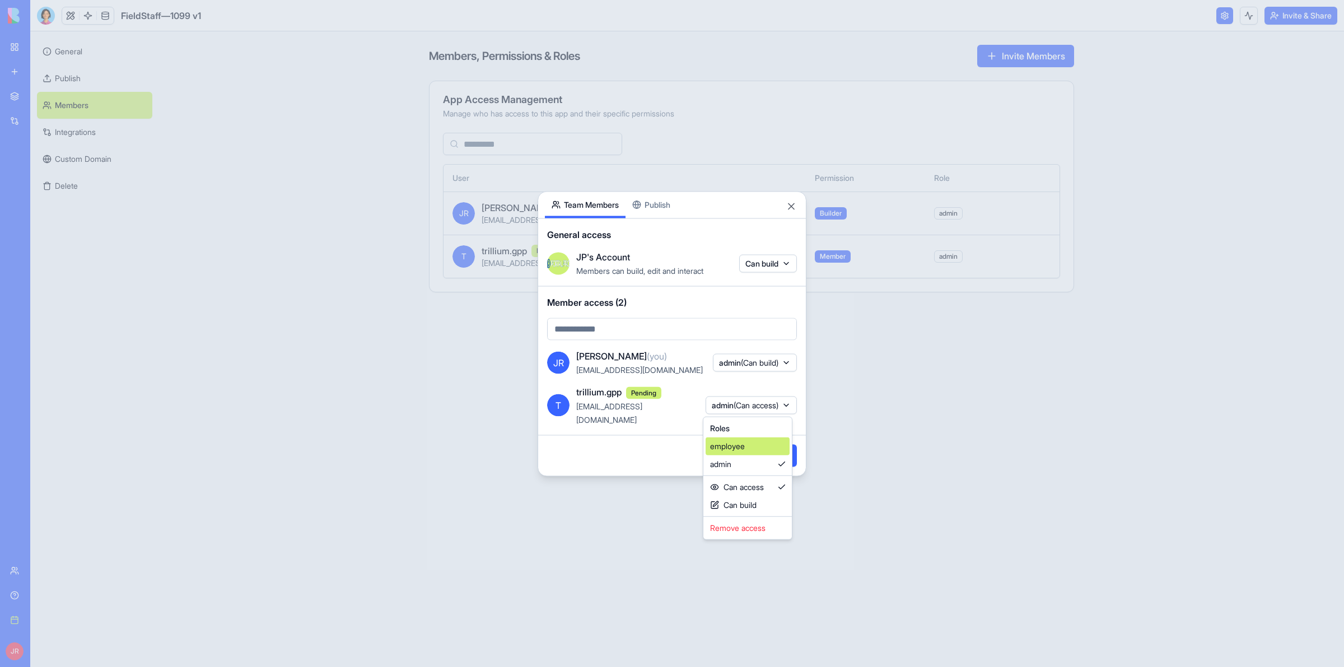
click at [745, 444] on div "employee" at bounding box center [748, 447] width 84 height 18
click at [850, 486] on div at bounding box center [672, 333] width 1344 height 667
click at [776, 444] on button "Done" at bounding box center [774, 455] width 45 height 22
